Goal: Information Seeking & Learning: Learn about a topic

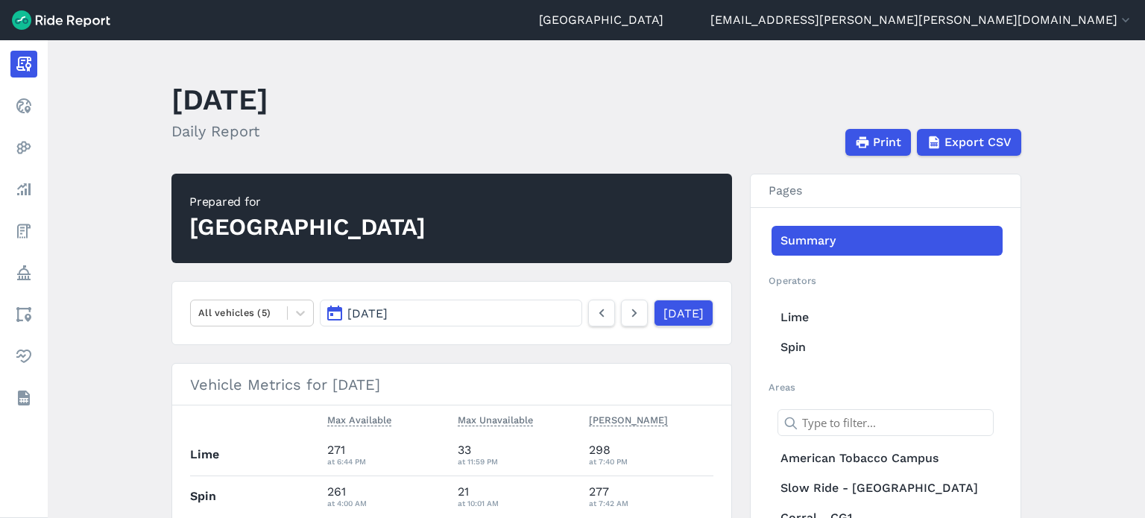
scroll to position [373, 0]
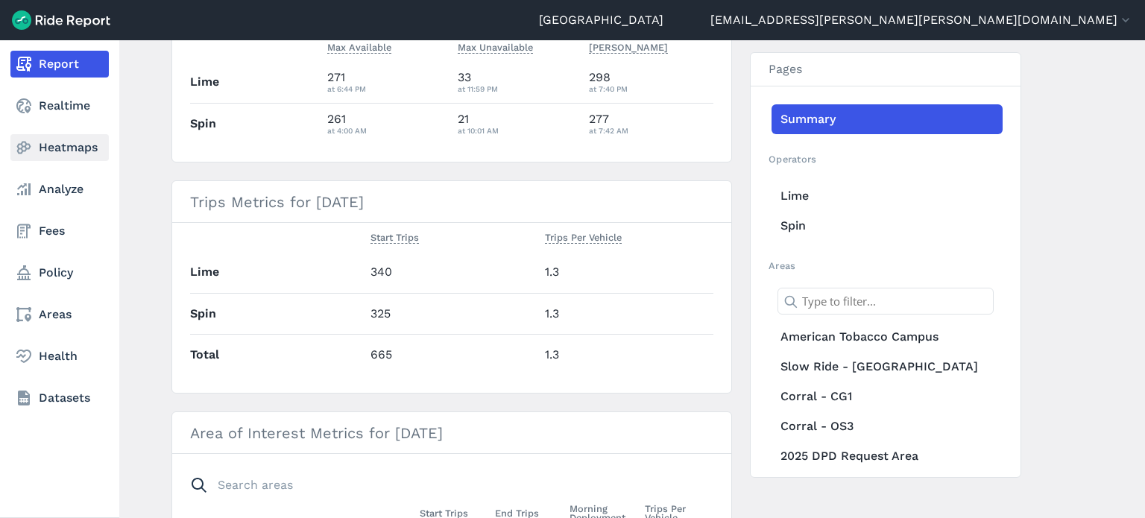
click at [78, 147] on link "Heatmaps" at bounding box center [59, 147] width 98 height 27
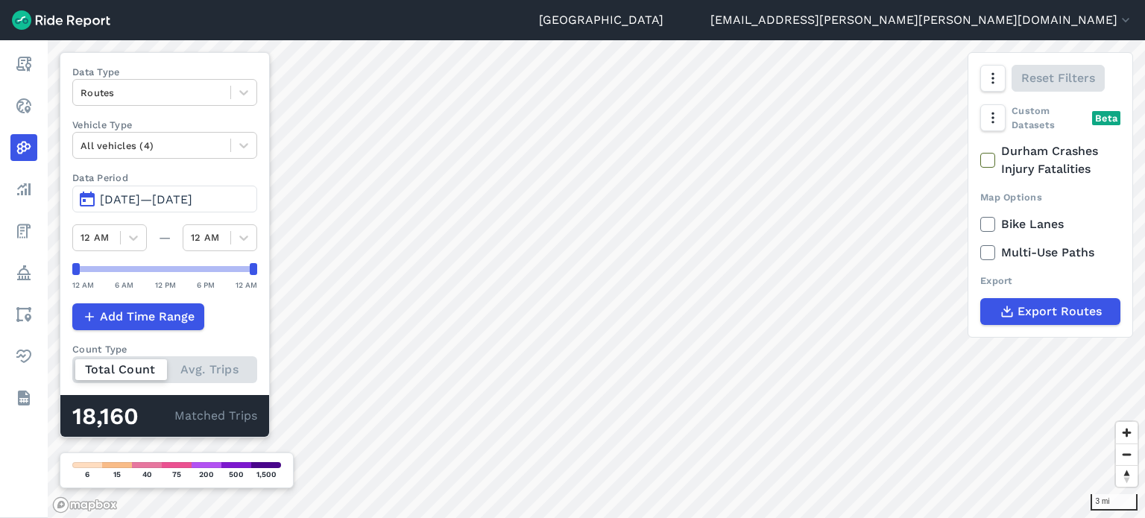
click at [177, 202] on span "[DATE]—[DATE]" at bounding box center [146, 199] width 92 height 14
click at [134, 195] on span "[DATE]—[DATE]" at bounding box center [146, 199] width 92 height 14
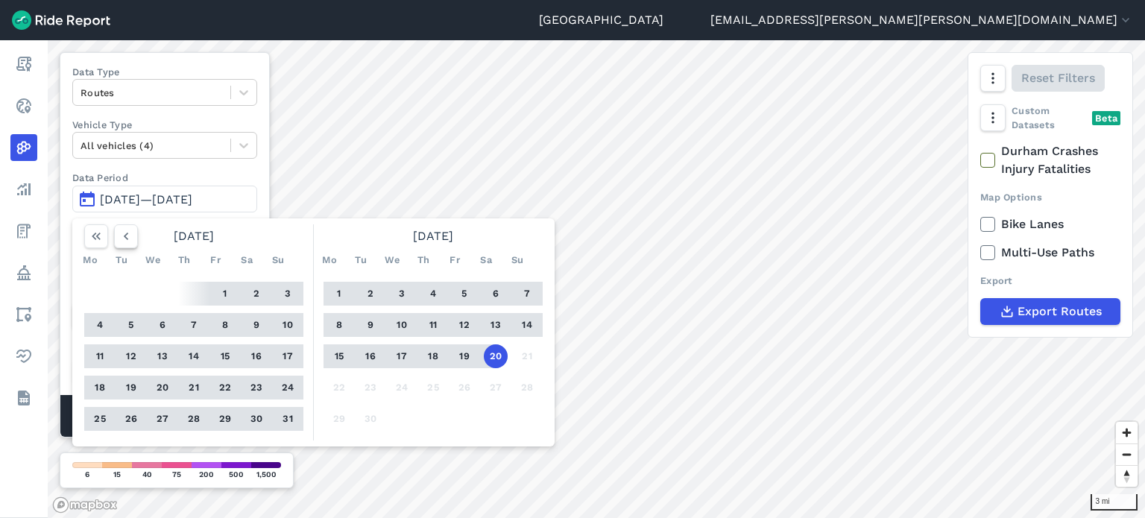
click at [130, 239] on icon "button" at bounding box center [126, 236] width 15 height 15
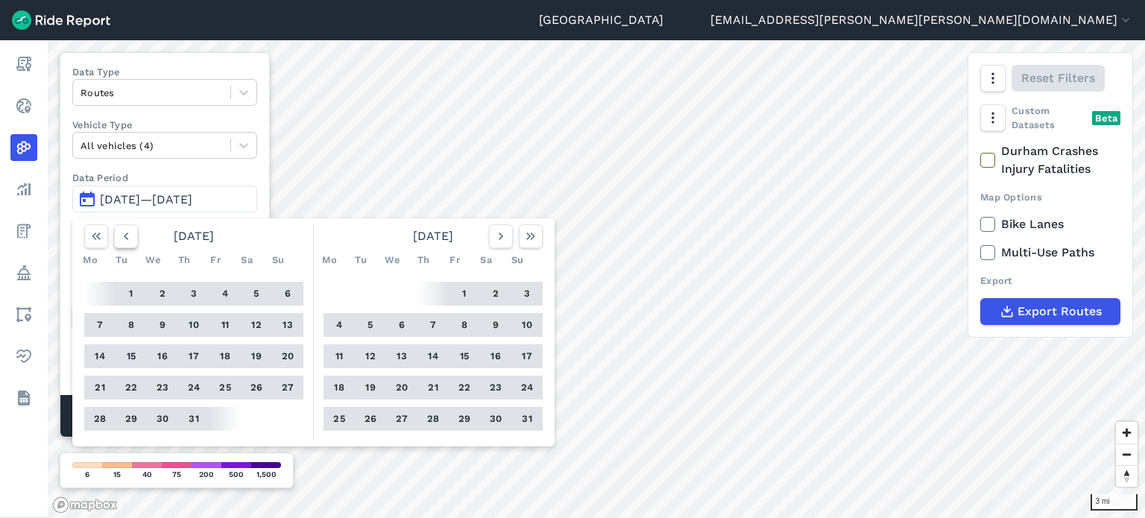
click at [130, 239] on icon "button" at bounding box center [126, 236] width 15 height 15
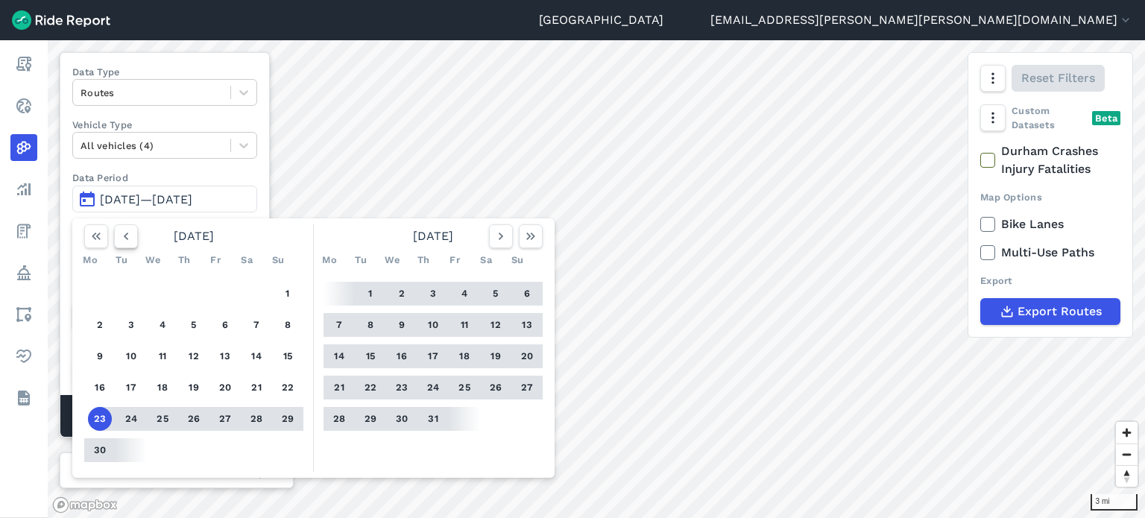
click at [130, 239] on icon "button" at bounding box center [126, 236] width 15 height 15
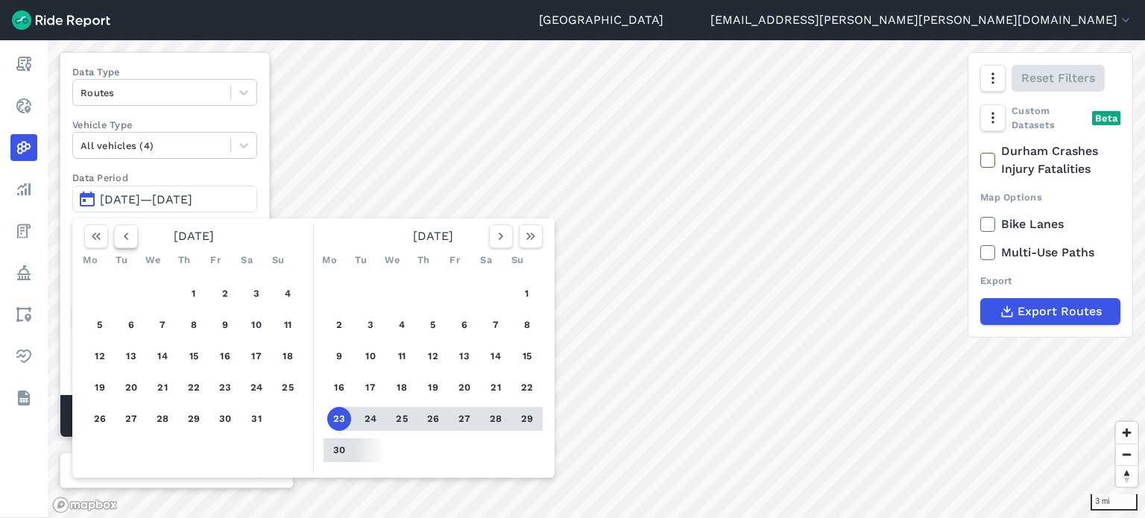
click at [130, 239] on icon "button" at bounding box center [126, 236] width 15 height 15
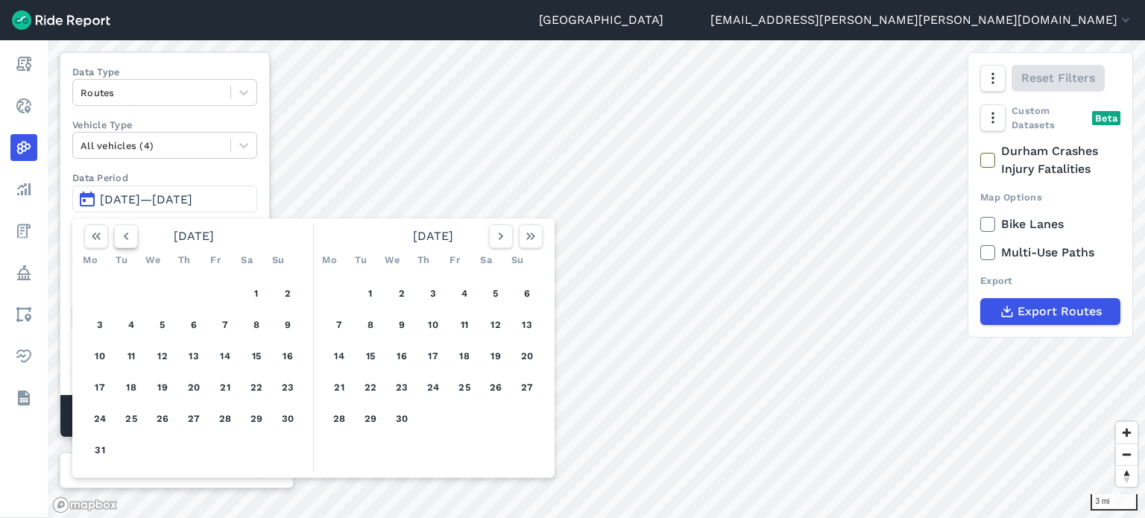
click at [130, 239] on icon "button" at bounding box center [126, 236] width 15 height 15
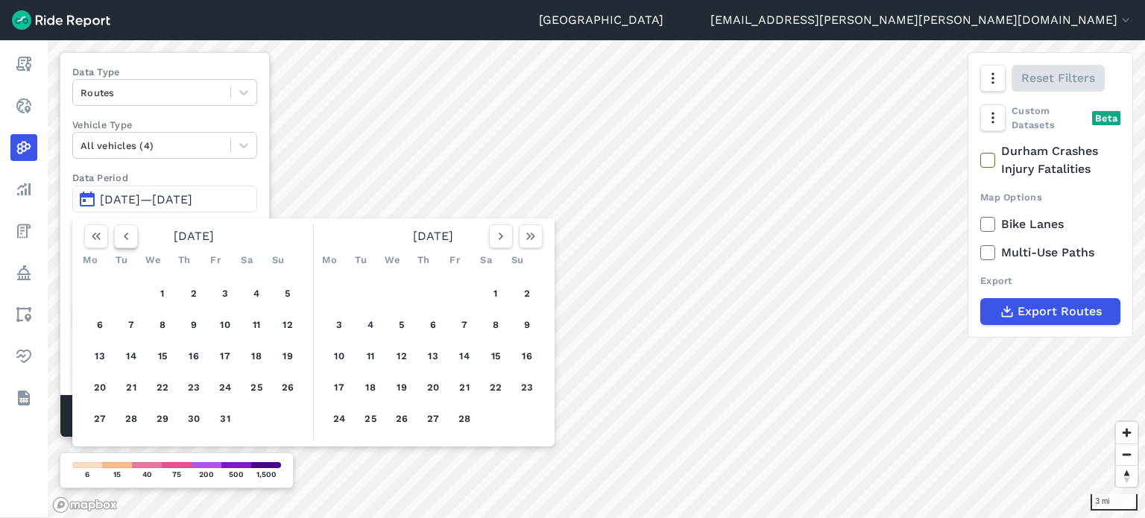
click at [130, 239] on icon "button" at bounding box center [126, 236] width 15 height 15
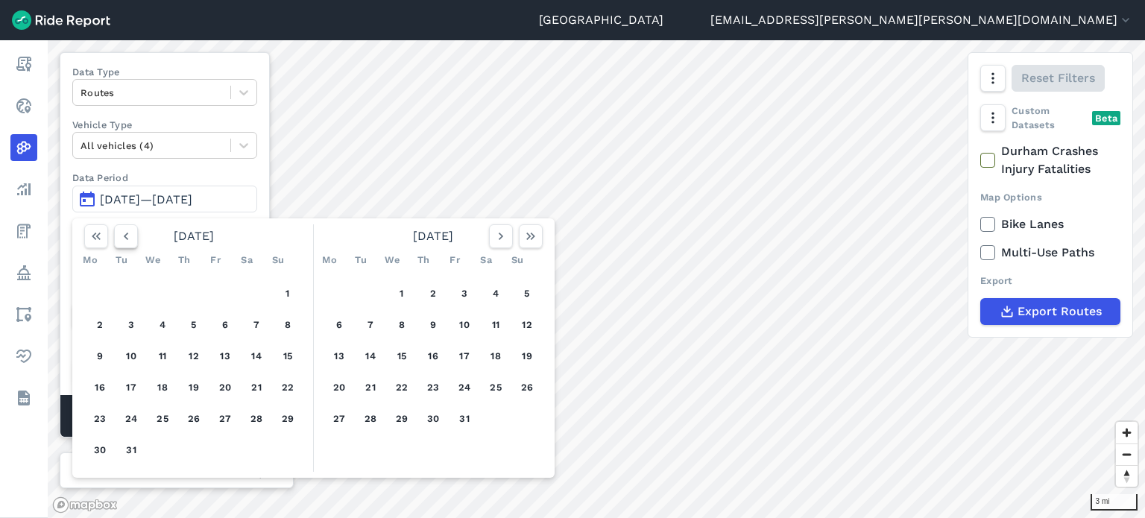
click at [130, 238] on icon "button" at bounding box center [126, 236] width 15 height 15
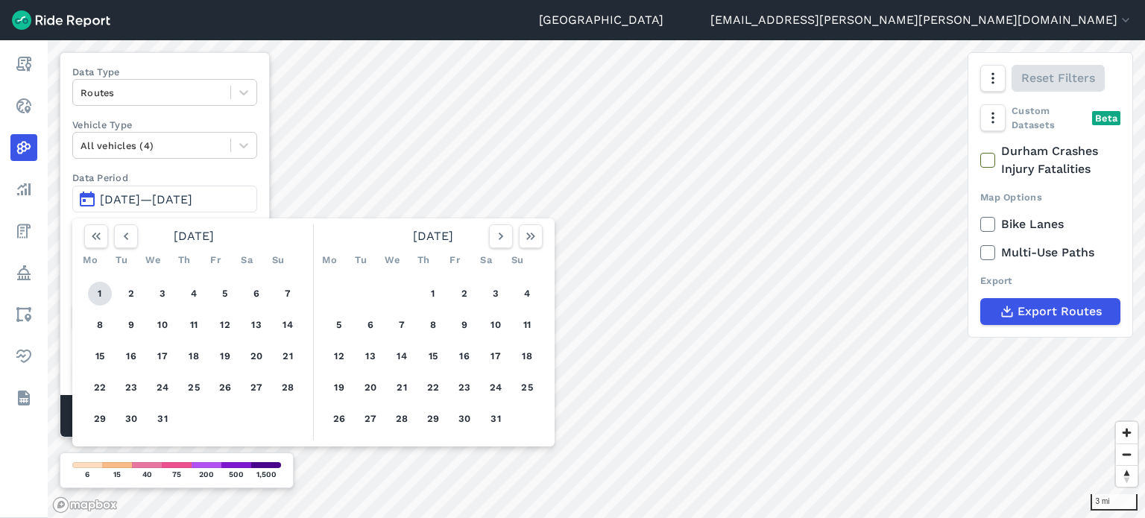
click at [101, 288] on button "1" at bounding box center [100, 294] width 24 height 24
click at [498, 236] on icon "button" at bounding box center [501, 236] width 15 height 15
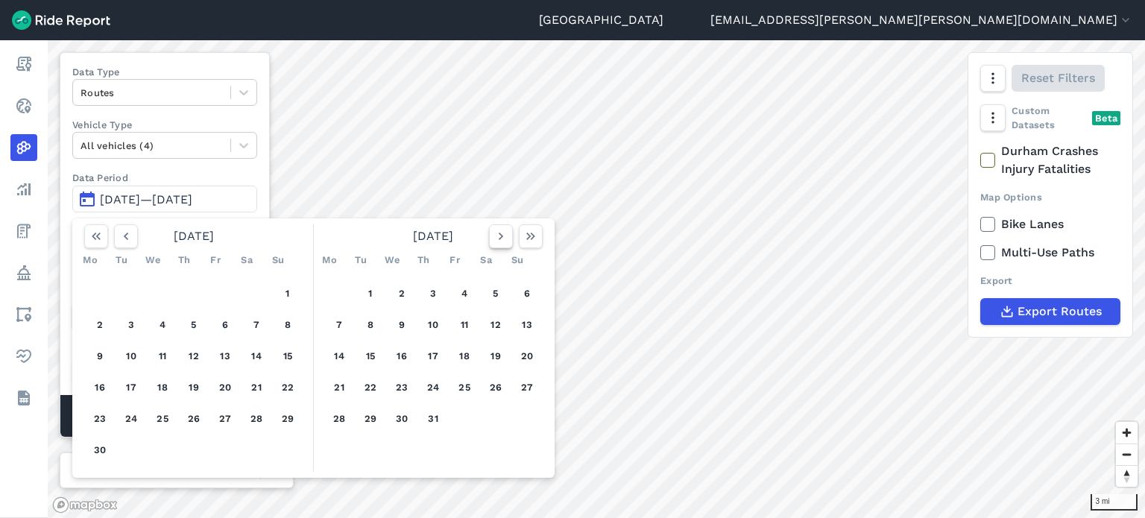
click at [498, 236] on icon "button" at bounding box center [501, 236] width 15 height 15
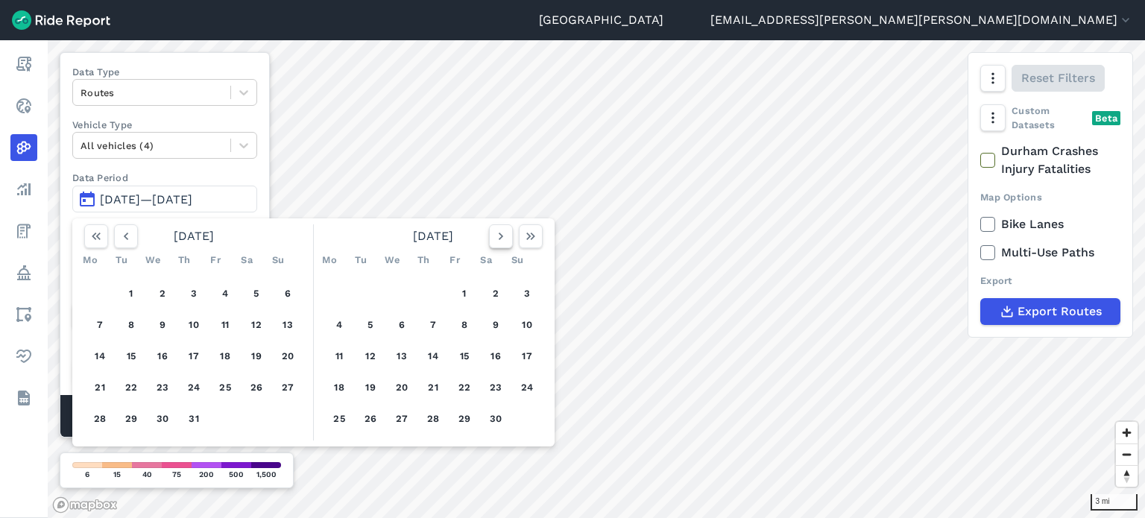
click at [498, 236] on icon "button" at bounding box center [501, 236] width 15 height 15
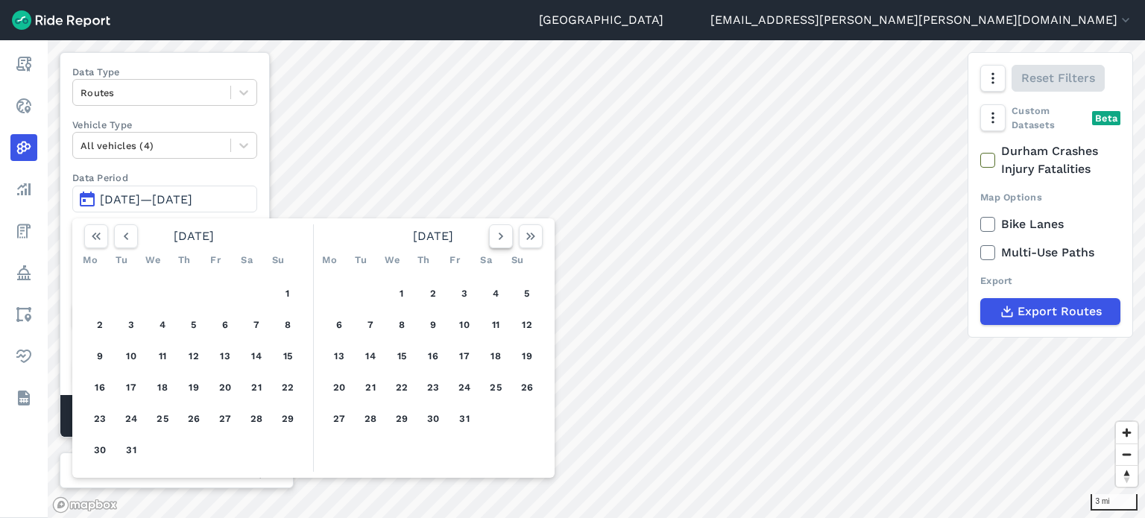
click at [498, 236] on icon "button" at bounding box center [501, 236] width 15 height 15
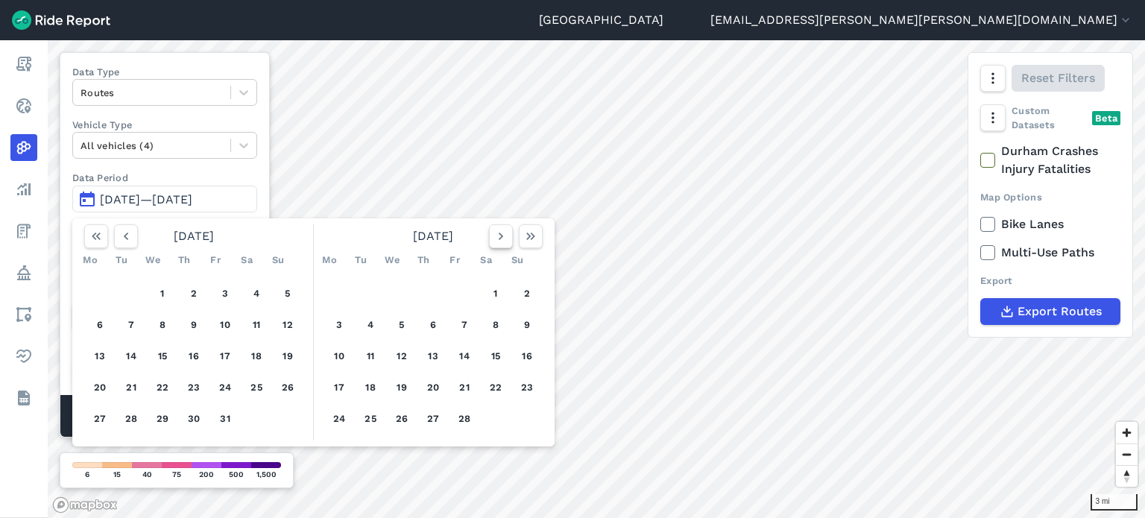
click at [498, 236] on icon "button" at bounding box center [501, 236] width 15 height 15
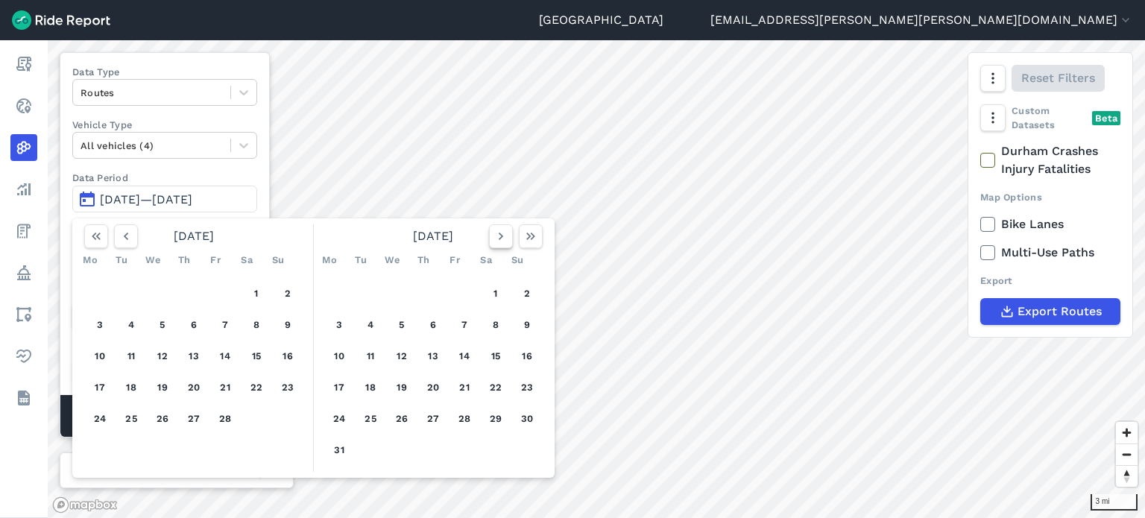
click at [498, 236] on icon "button" at bounding box center [501, 236] width 15 height 15
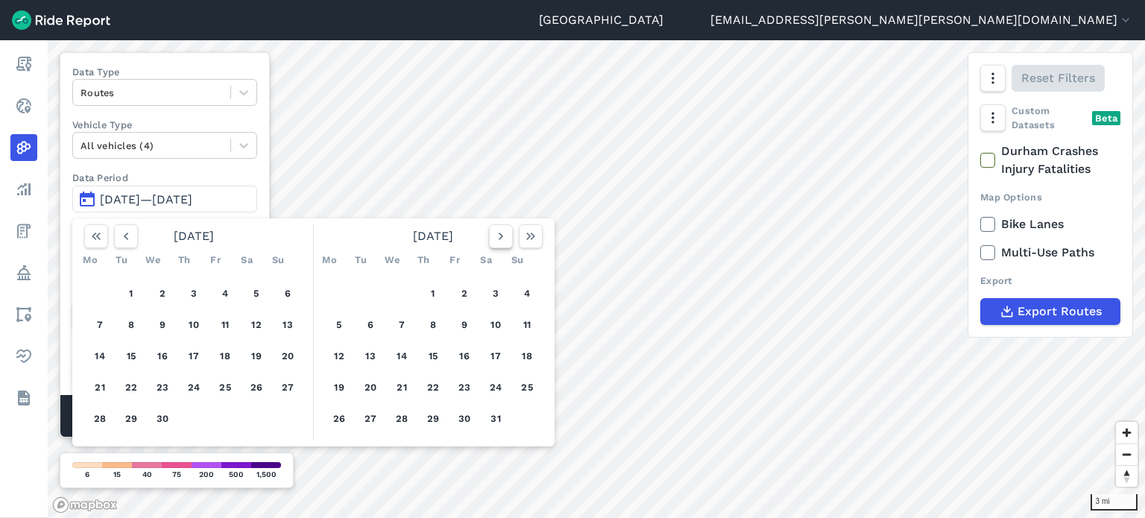
click at [498, 236] on icon "button" at bounding box center [501, 236] width 15 height 15
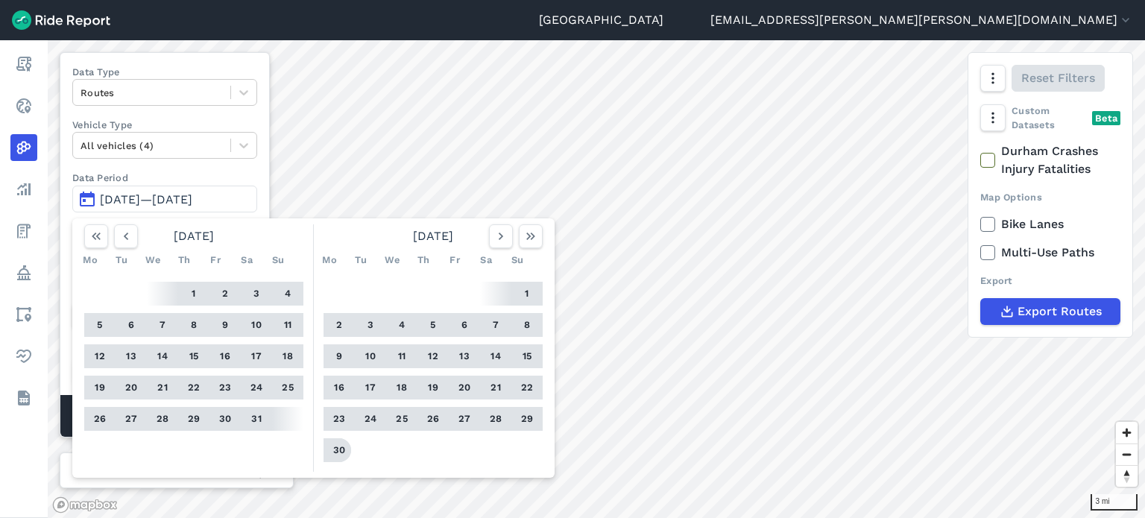
click at [341, 445] on button "30" at bounding box center [339, 450] width 24 height 24
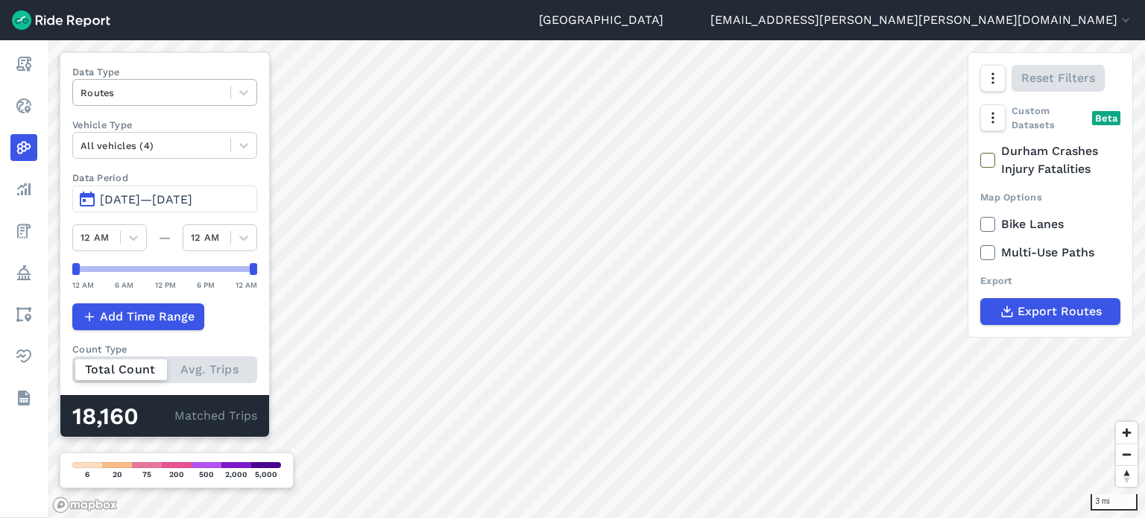
click at [203, 85] on div at bounding box center [152, 92] width 142 height 17
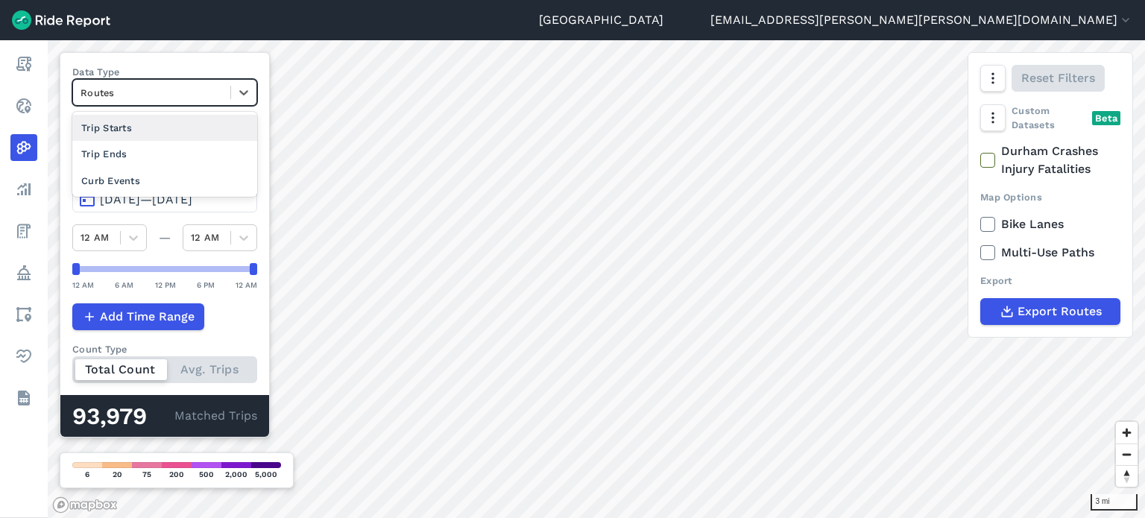
click at [126, 130] on div "Trip Starts" at bounding box center [164, 128] width 185 height 26
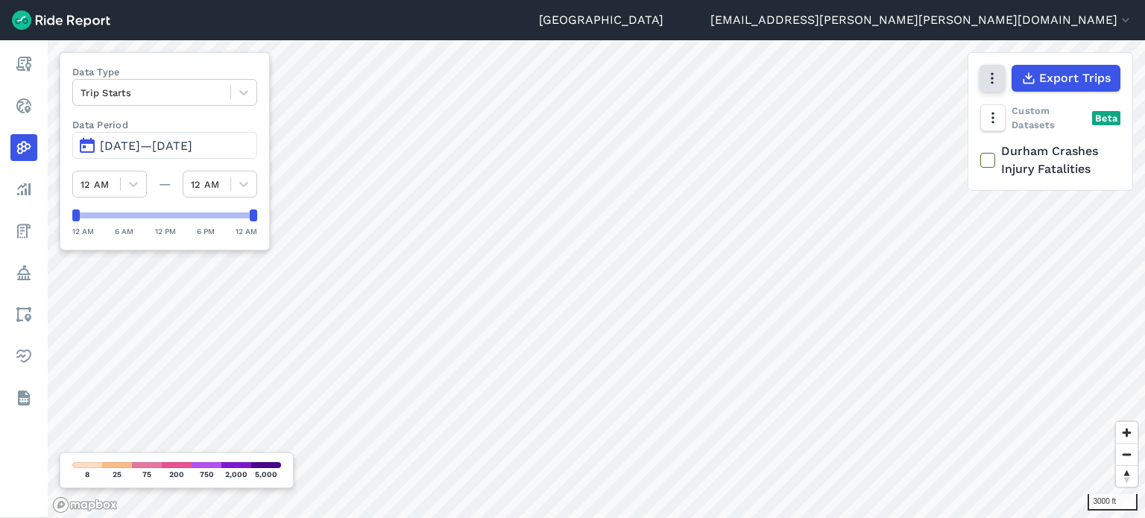
click at [988, 78] on icon "button" at bounding box center [992, 78] width 15 height 15
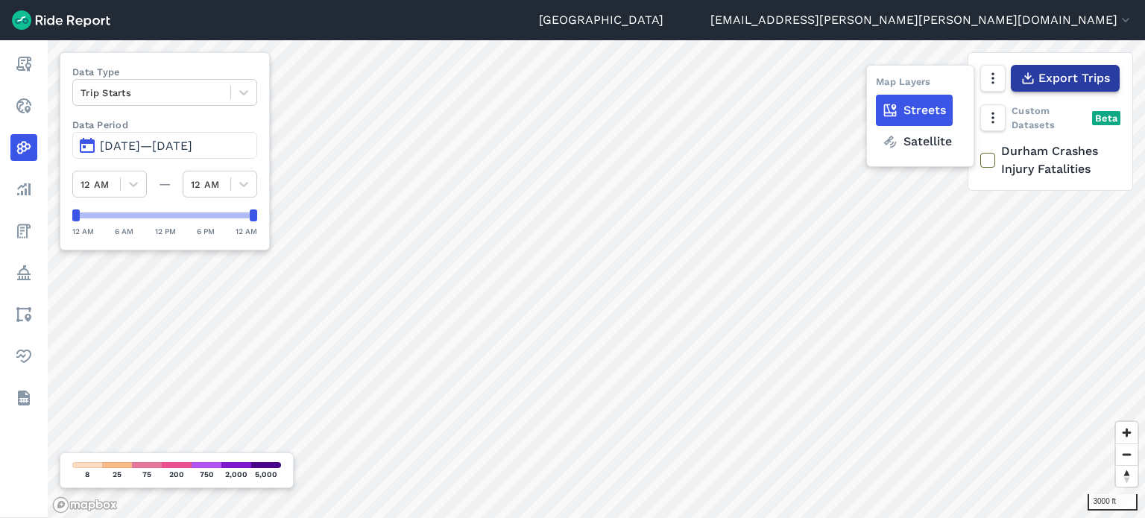
click at [1029, 75] on icon "button" at bounding box center [1028, 78] width 15 height 15
